Goal: Task Accomplishment & Management: Manage account settings

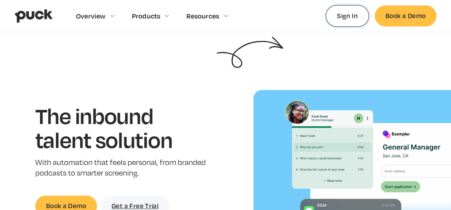
click at [345, 11] on link "Sign In" at bounding box center [346, 15] width 43 height 21
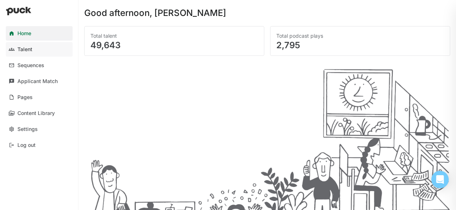
click at [30, 46] on div "Talent" at bounding box center [24, 49] width 15 height 6
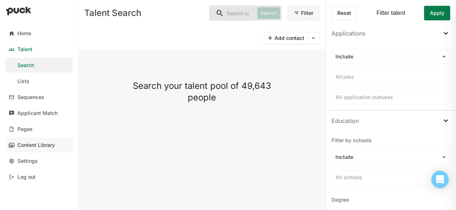
click at [35, 147] on div "Content Library" at bounding box center [35, 145] width 37 height 6
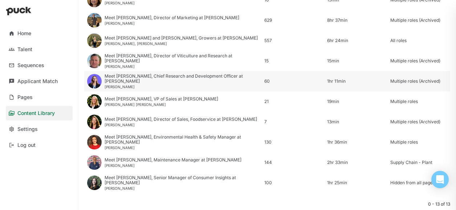
scroll to position [203, 0]
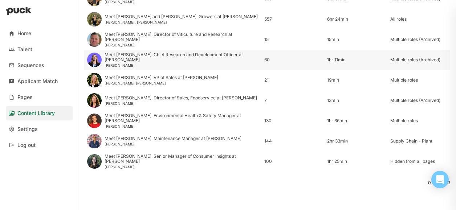
click at [121, 59] on div "Meet Christine, Chief Research and Development Officer at Welch's" at bounding box center [182, 57] width 154 height 11
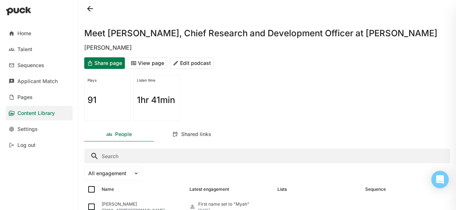
click at [190, 64] on button "Edit podcast" at bounding box center [192, 63] width 44 height 12
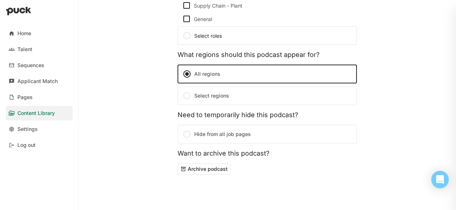
scroll to position [453, 0]
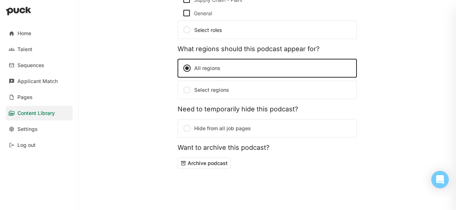
click at [193, 165] on button "Archive podcast" at bounding box center [204, 164] width 53 height 12
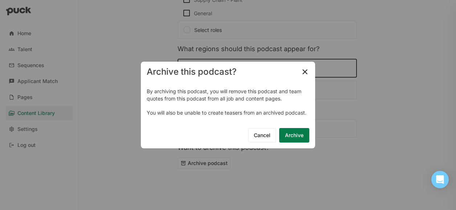
click at [289, 138] on button "Archive" at bounding box center [294, 135] width 30 height 15
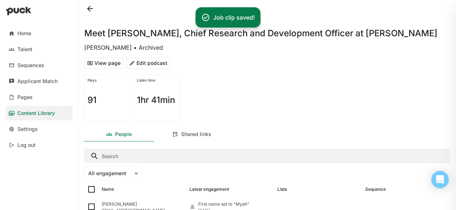
click at [36, 115] on div "Content Library" at bounding box center [35, 113] width 37 height 6
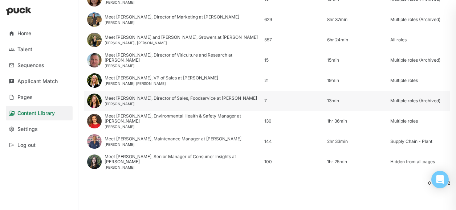
scroll to position [183, 0]
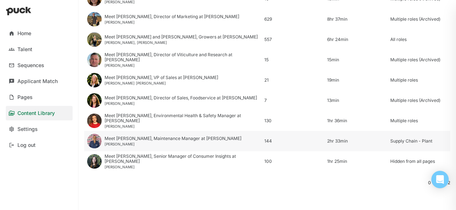
click at [155, 143] on div "Alan Ferrara" at bounding box center [173, 144] width 137 height 4
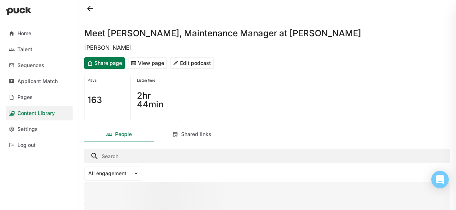
click at [190, 63] on button "Edit podcast" at bounding box center [192, 63] width 44 height 12
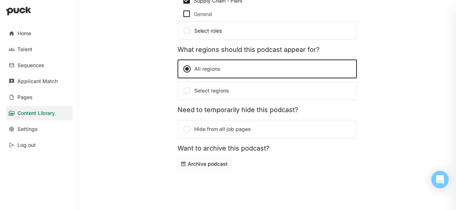
scroll to position [437, 0]
click at [208, 166] on button "Archive podcast" at bounding box center [204, 164] width 53 height 12
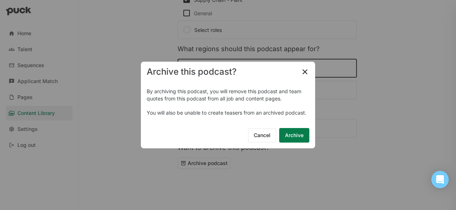
click at [291, 135] on button "Archive" at bounding box center [294, 135] width 30 height 15
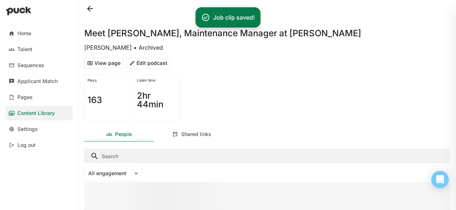
click at [46, 114] on div "Content Library" at bounding box center [35, 113] width 37 height 6
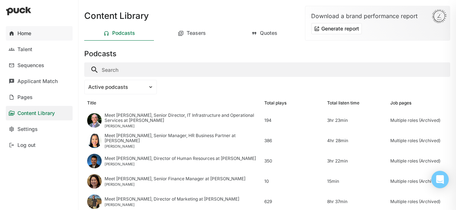
click at [24, 36] on div "Home" at bounding box center [24, 34] width 14 height 6
